Goal: Transaction & Acquisition: Book appointment/travel/reservation

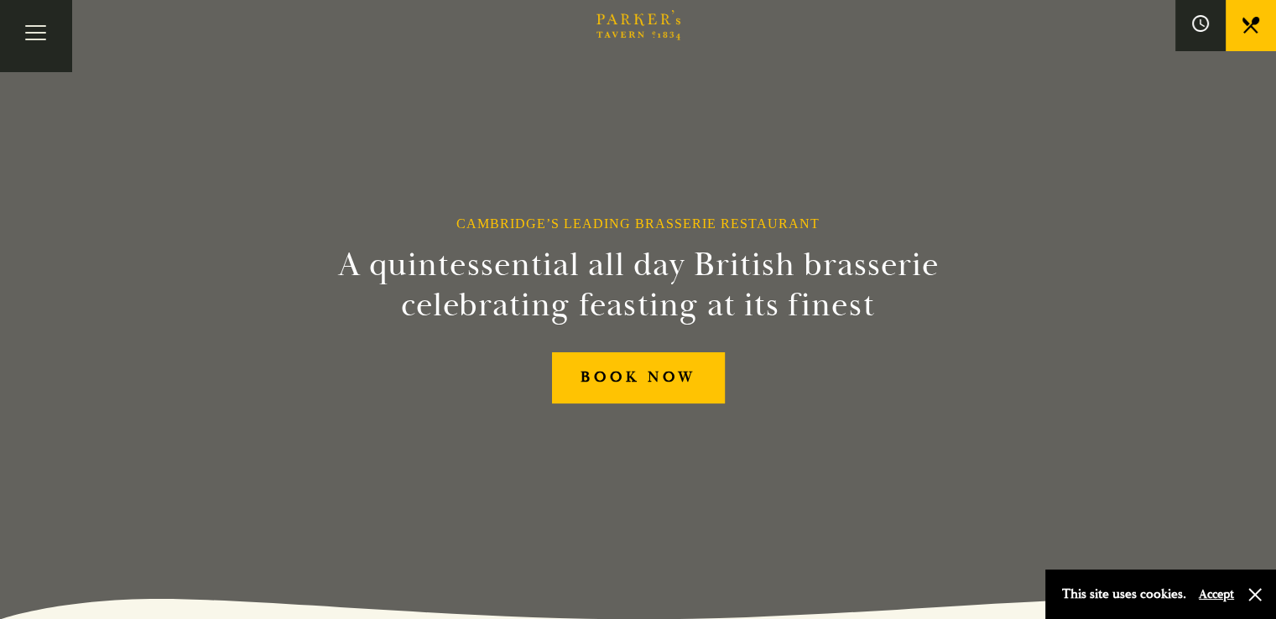
click at [0, 0] on link "Restaurant" at bounding box center [0, 0] width 0 height 0
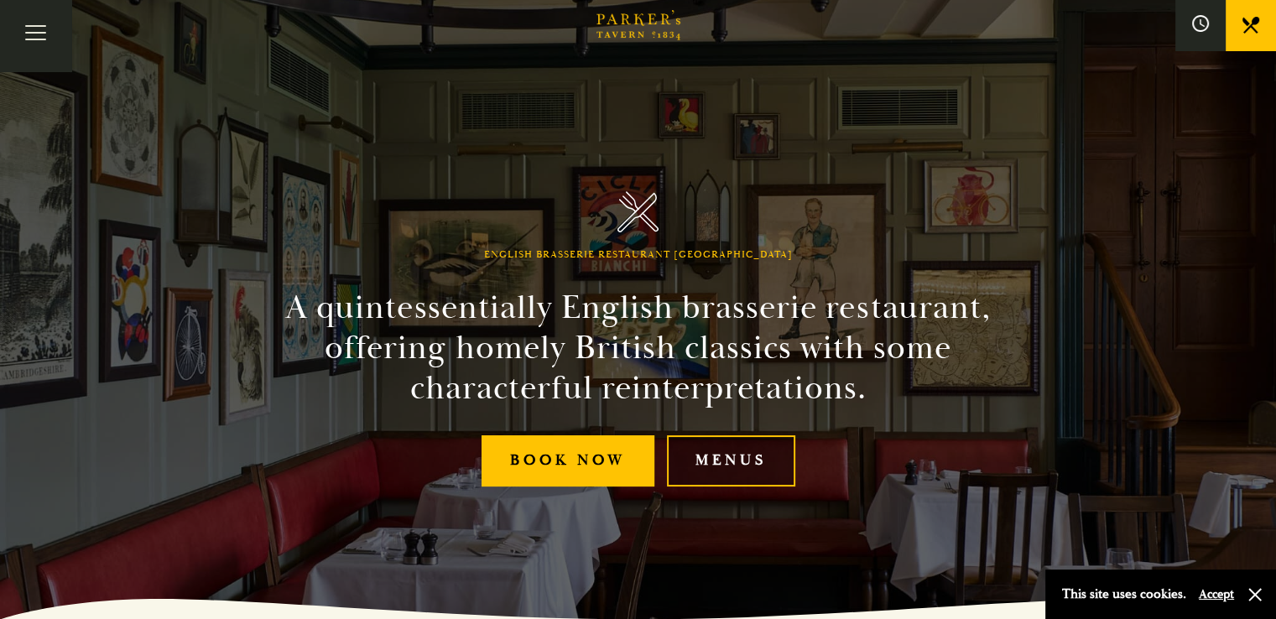
click at [735, 462] on link "Menus" at bounding box center [731, 460] width 128 height 51
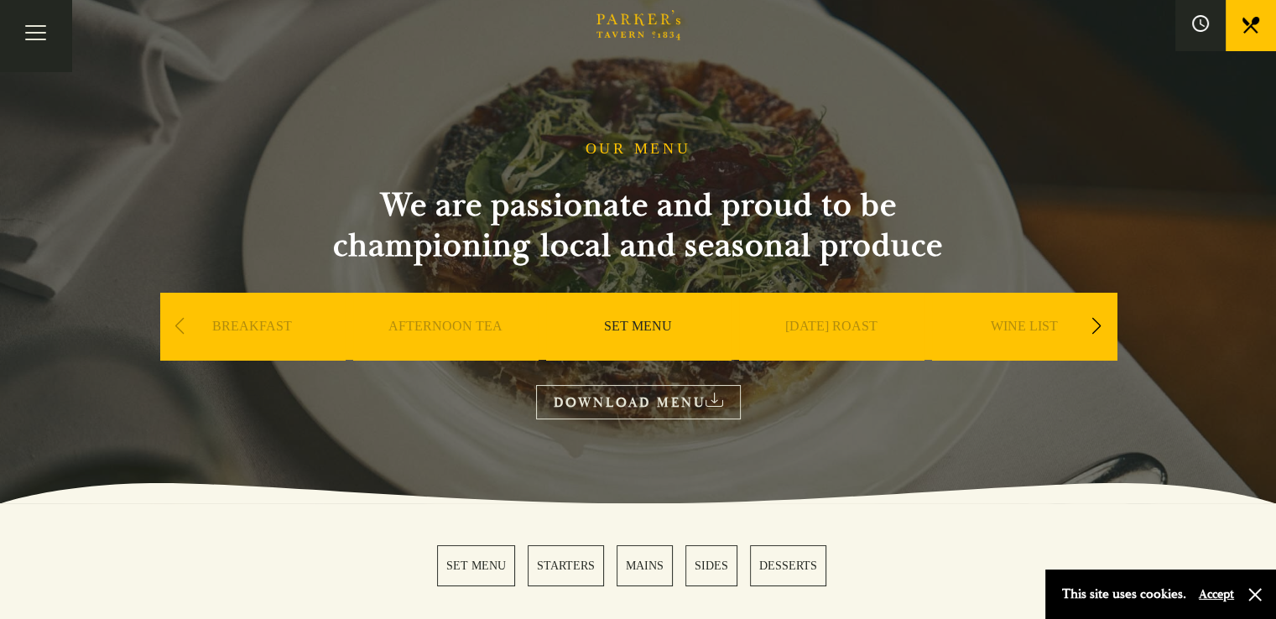
click at [1104, 337] on div "Next slide" at bounding box center [1096, 326] width 23 height 37
click at [829, 335] on link "A LA CARTE" at bounding box center [831, 351] width 78 height 67
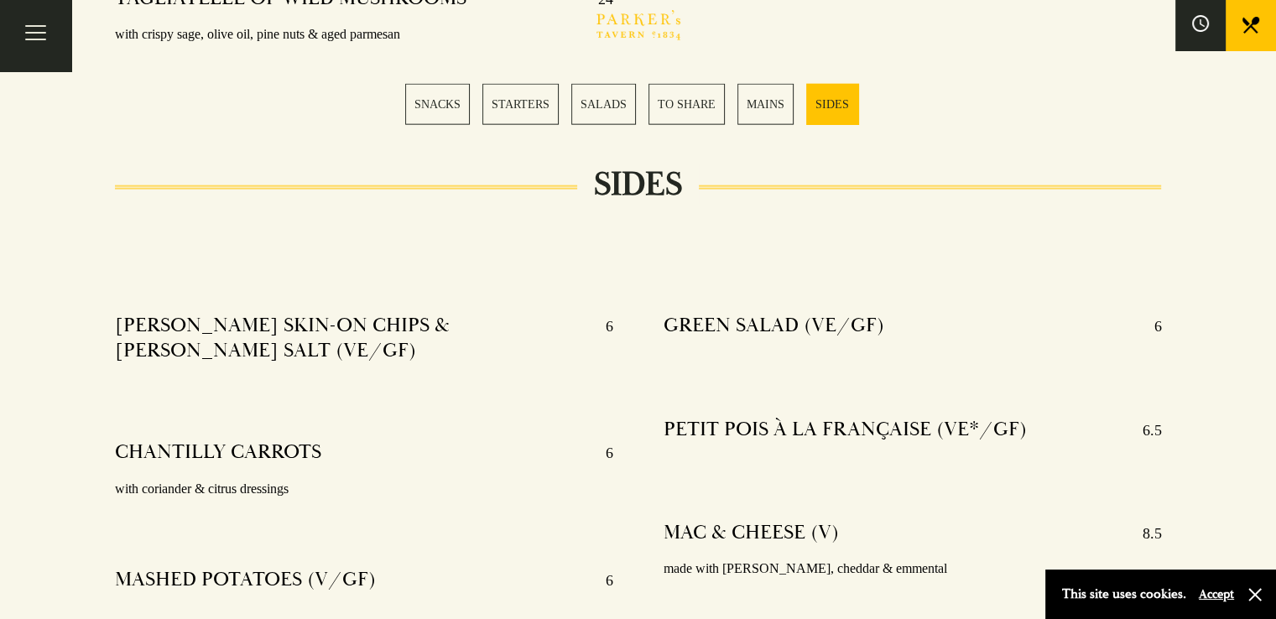
scroll to position [3997, 0]
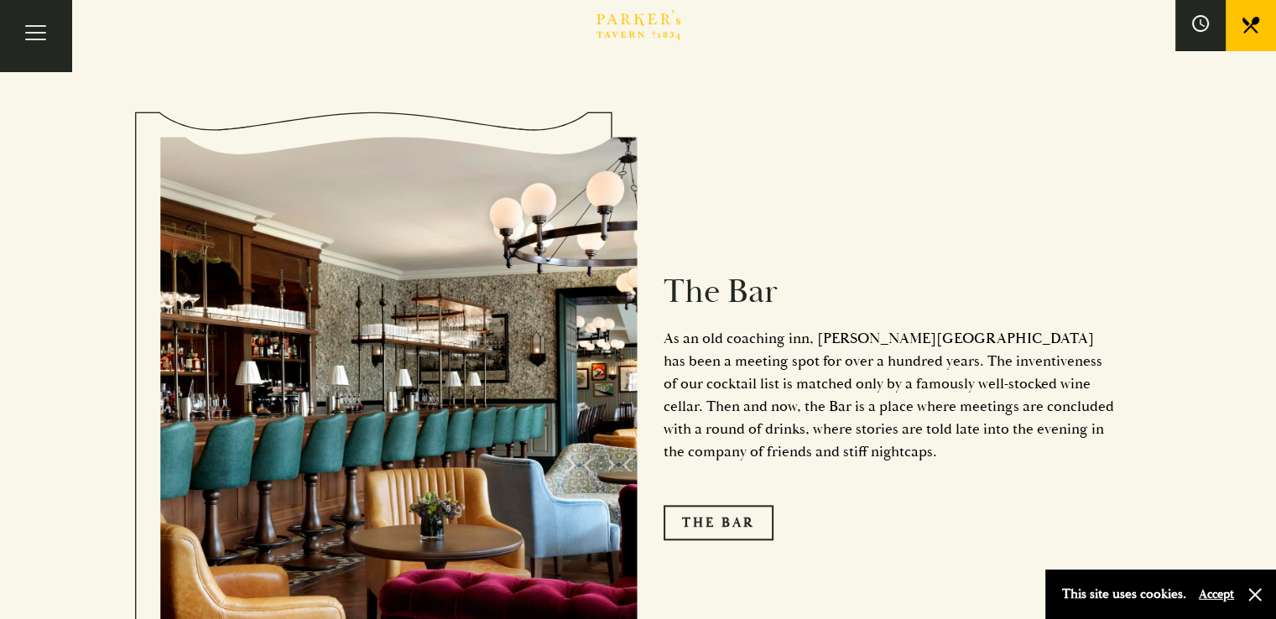
scroll to position [1946, 0]
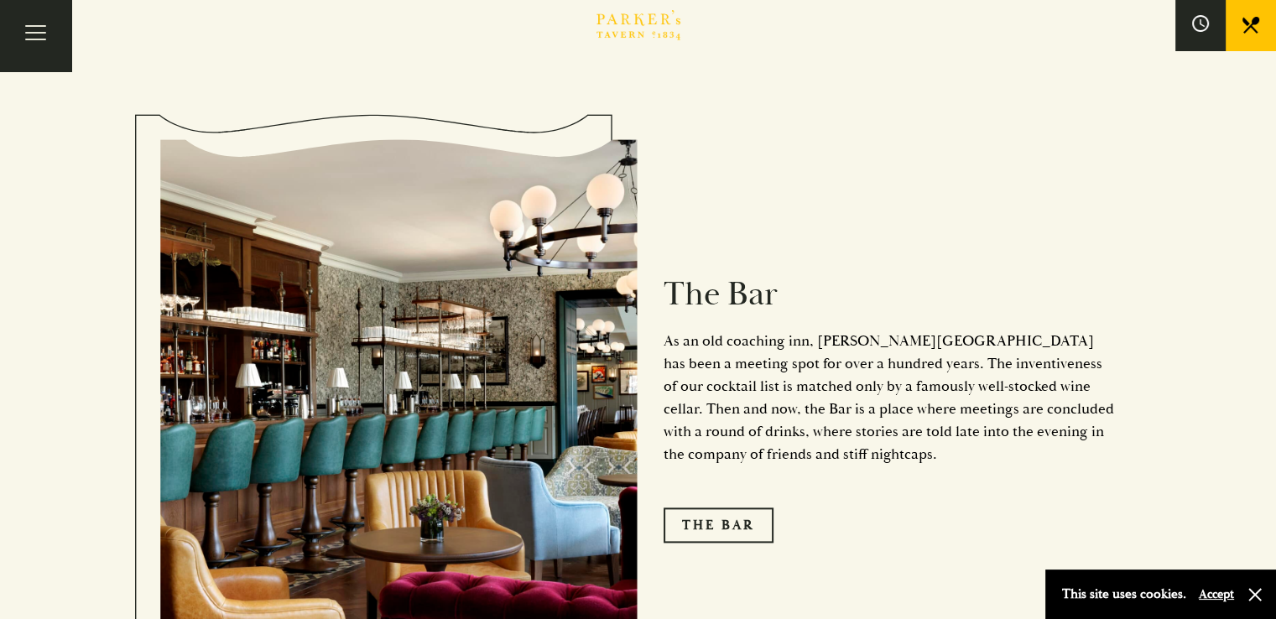
click at [0, 0] on link "What’s On" at bounding box center [0, 0] width 0 height 0
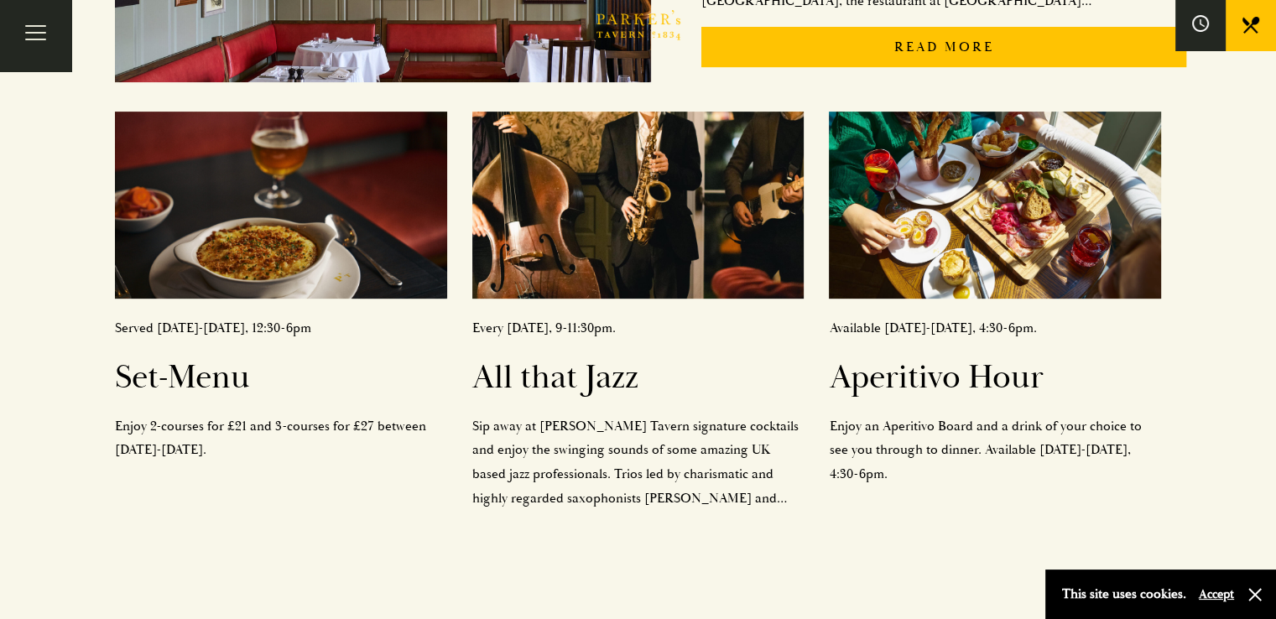
scroll to position [652, 0]
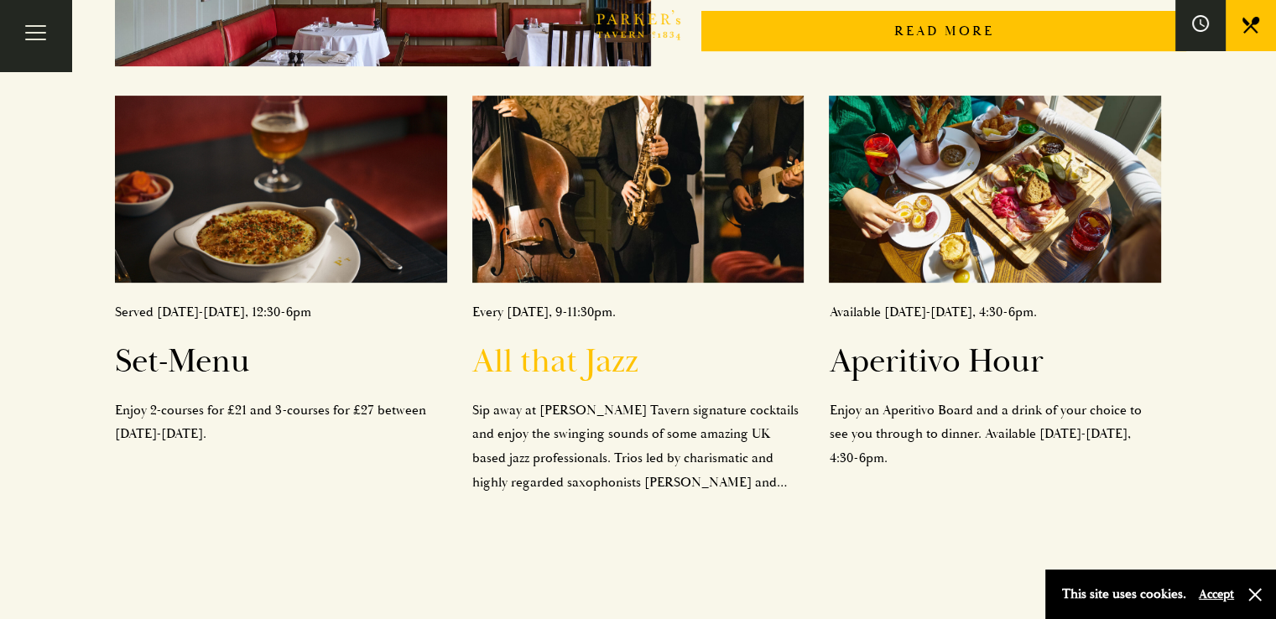
click at [558, 435] on p "Sip away at Parker’s Tavern signature cocktails and enjoy the swinging sounds o…" at bounding box center [638, 446] width 332 height 96
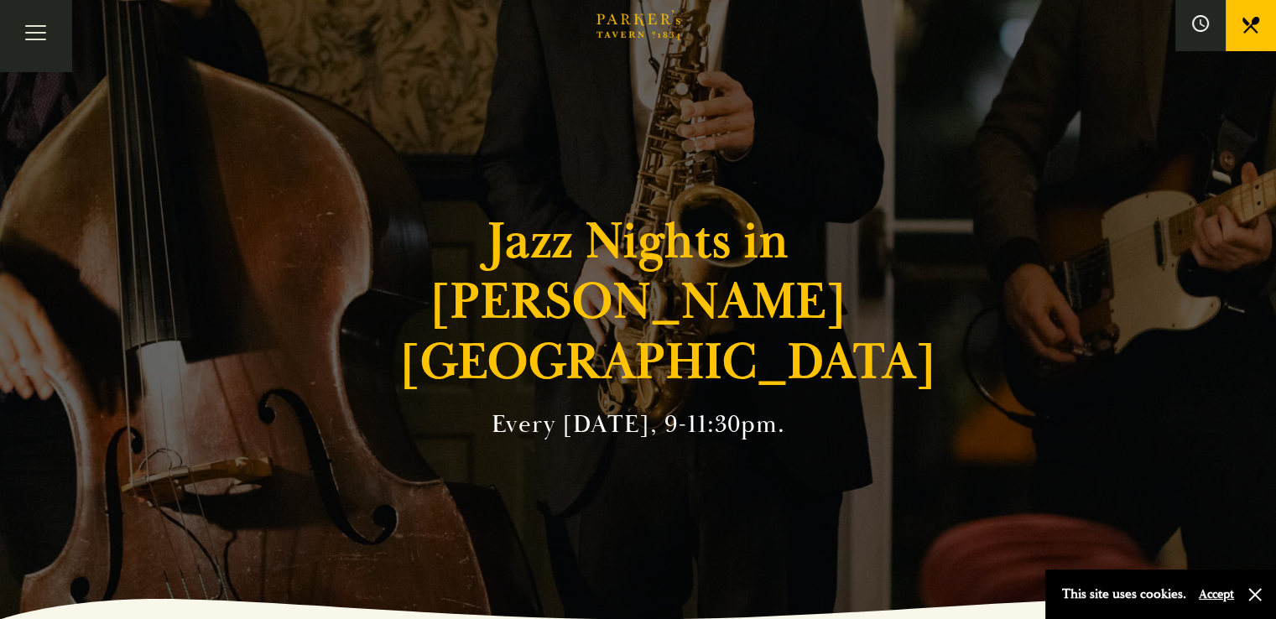
click at [0, 0] on link "Restaurant" at bounding box center [0, 0] width 0 height 0
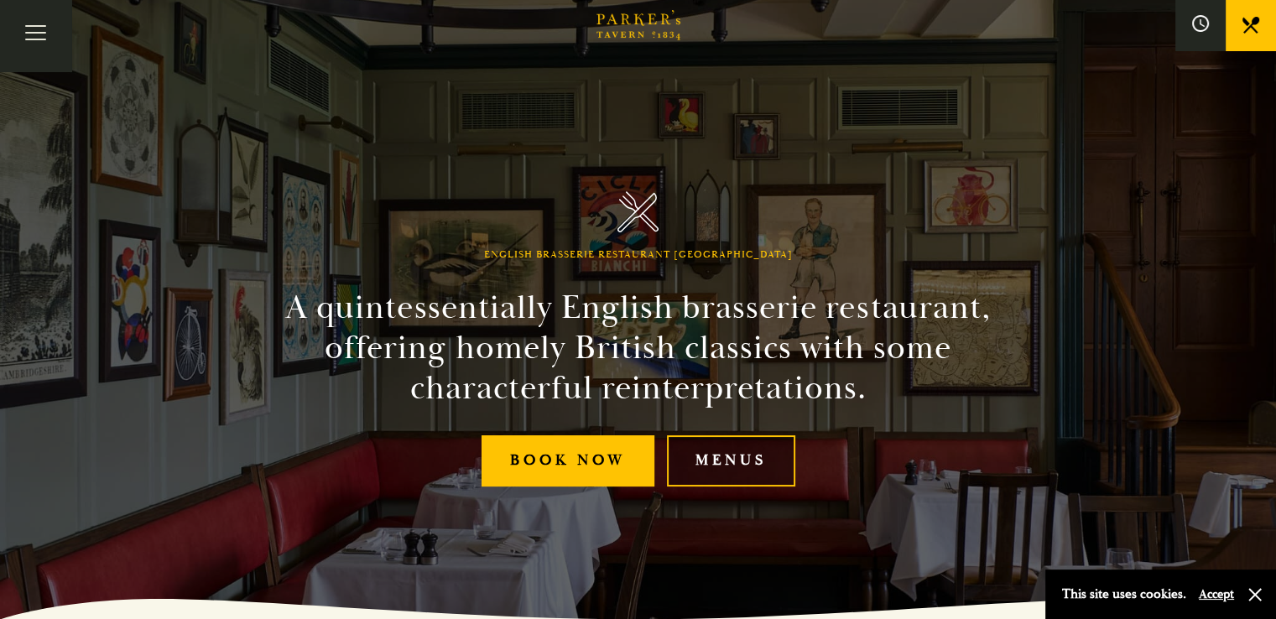
click at [731, 437] on link "Menus" at bounding box center [731, 460] width 128 height 51
click at [0, 0] on link "Bar" at bounding box center [0, 0] width 0 height 0
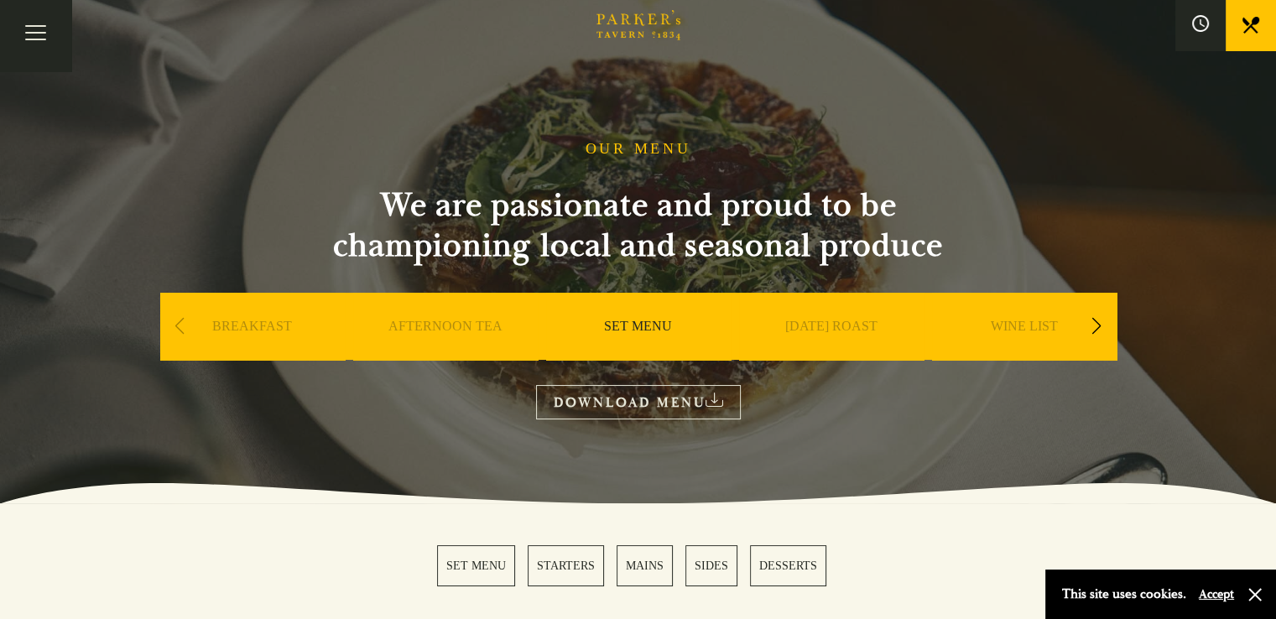
click at [1095, 328] on div "Next slide" at bounding box center [1096, 326] width 23 height 37
click at [1024, 330] on link "A LA CARTE" at bounding box center [1024, 351] width 78 height 67
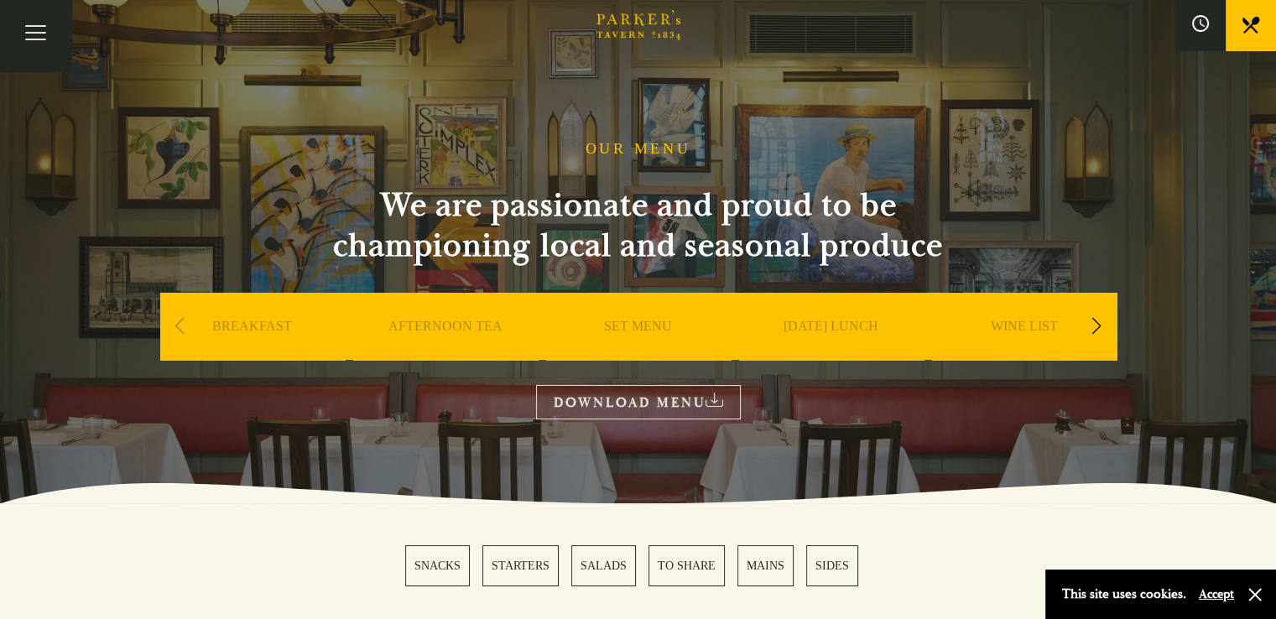
click at [696, 401] on link "DOWNLOAD MENU" at bounding box center [638, 402] width 205 height 34
click at [0, 0] on link "All That Jazz" at bounding box center [0, 0] width 0 height 0
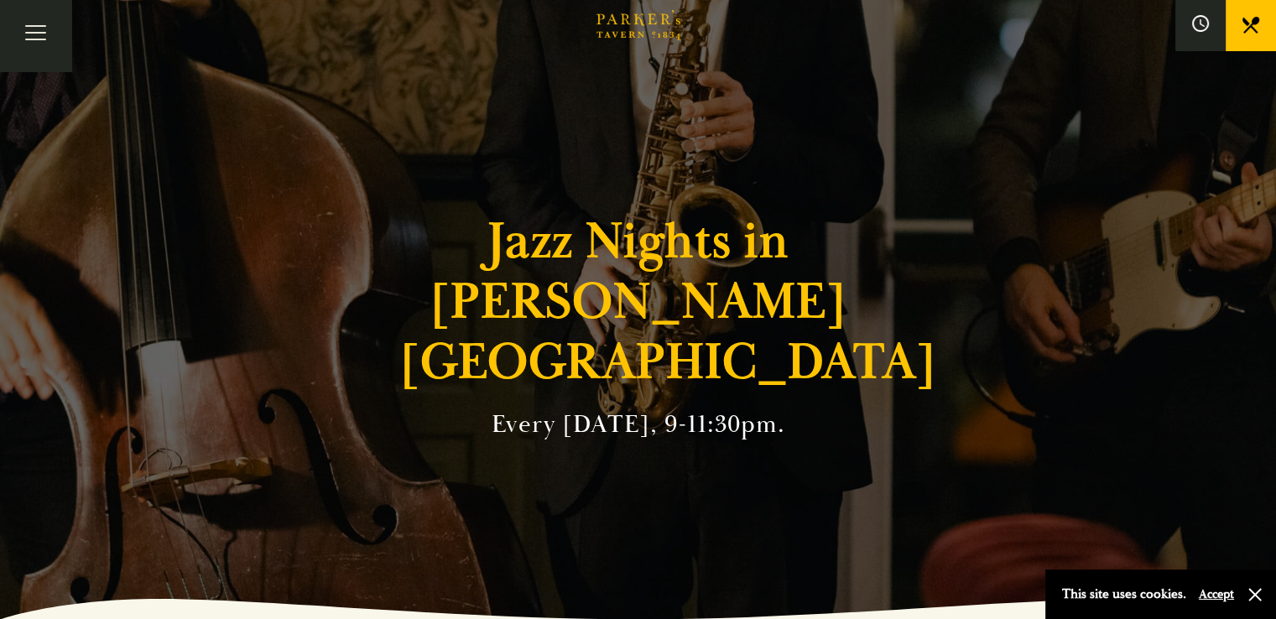
click at [0, 0] on link "BOOK" at bounding box center [0, 0] width 0 height 0
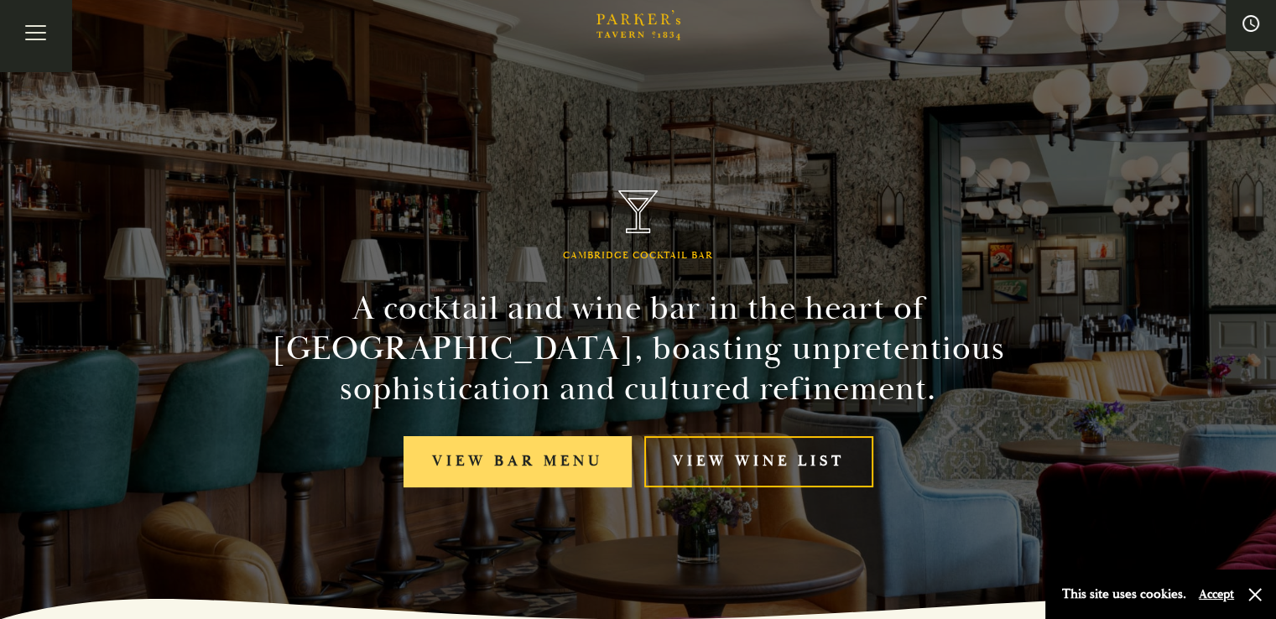
click at [572, 457] on link "View bar menu" at bounding box center [517, 461] width 228 height 51
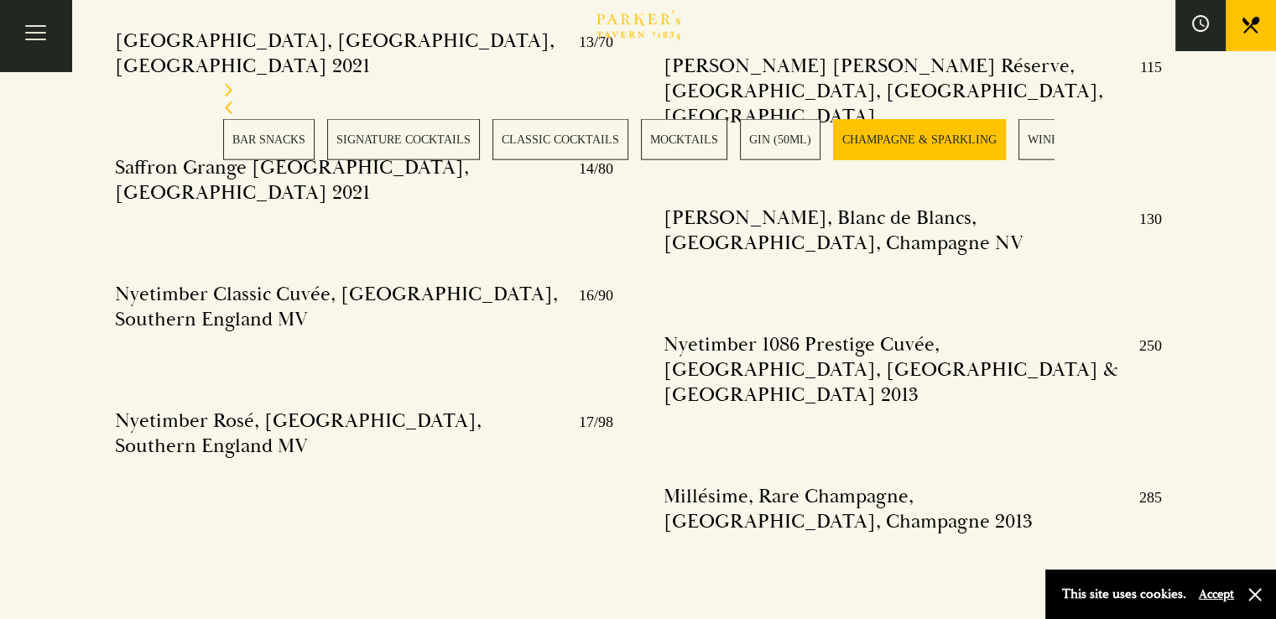
scroll to position [3917, 0]
